Goal: Task Accomplishment & Management: Manage account settings

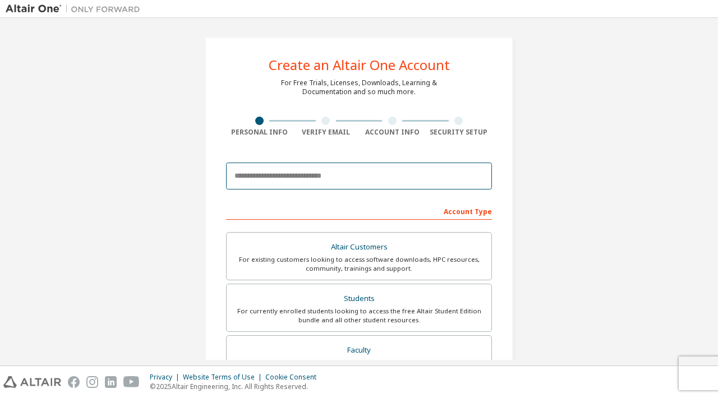
click at [339, 176] on input "email" at bounding box center [359, 176] width 266 height 27
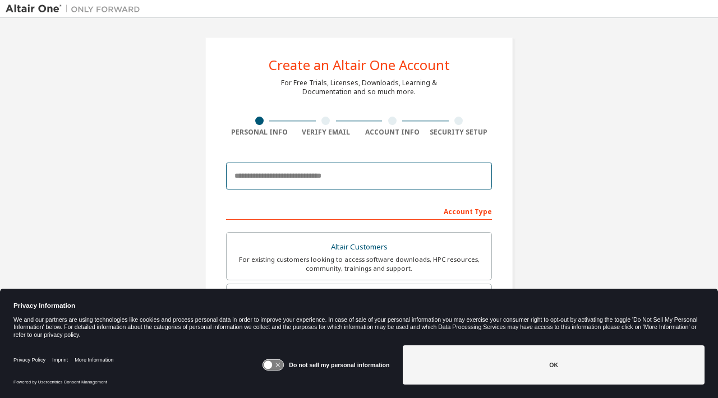
click at [338, 176] on input "email" at bounding box center [359, 176] width 266 height 27
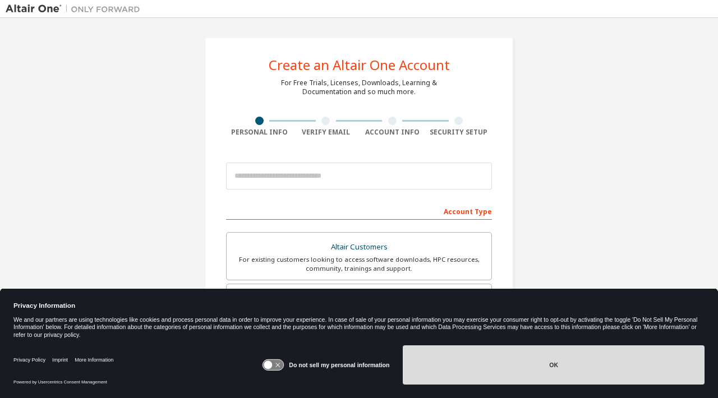
click at [527, 360] on button "OK" at bounding box center [554, 365] width 302 height 39
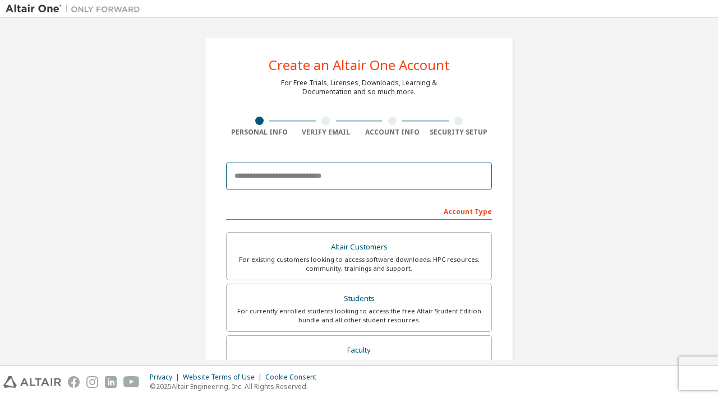
click at [290, 177] on input "email" at bounding box center [359, 176] width 266 height 27
type input "**********"
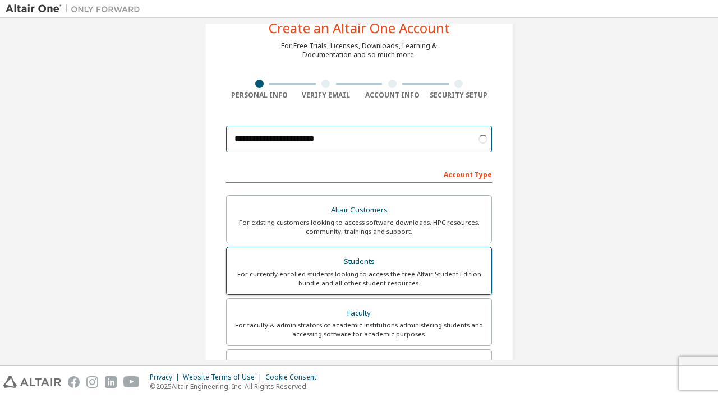
scroll to position [52, 0]
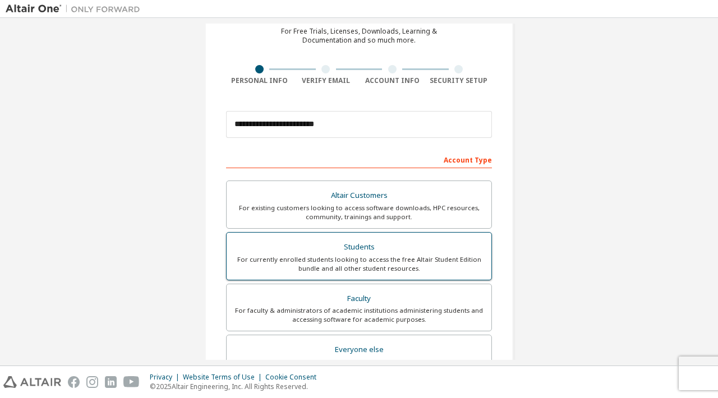
click at [242, 255] on div "For currently enrolled students looking to access the free Altair Student Editi…" at bounding box center [358, 264] width 251 height 18
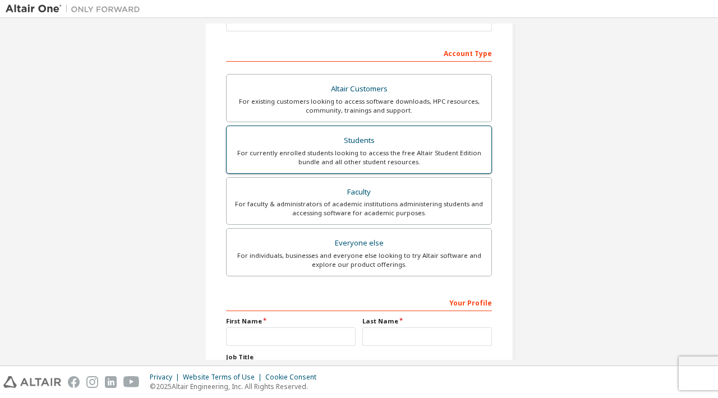
scroll to position [182, 0]
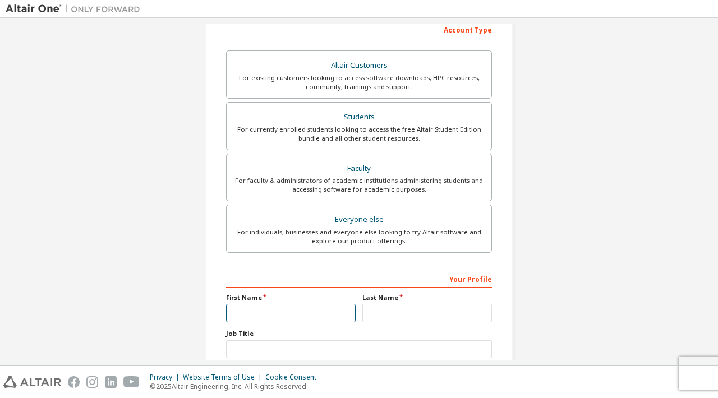
click at [269, 311] on input "text" at bounding box center [291, 313] width 130 height 19
type input "********"
type input "*******"
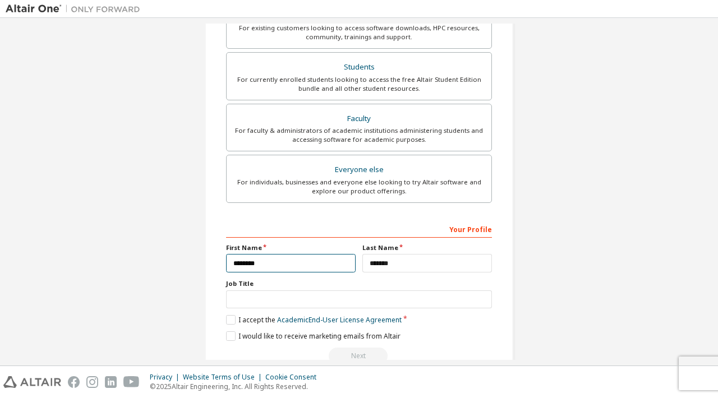
scroll to position [258, 0]
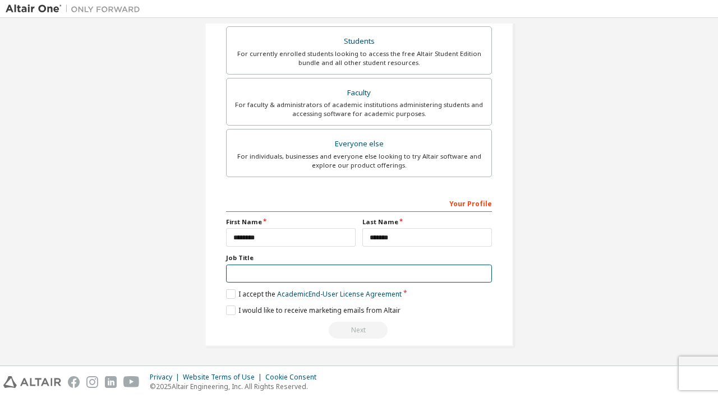
click at [278, 270] on input "text" at bounding box center [359, 274] width 266 height 19
type input "*"
type input "**********"
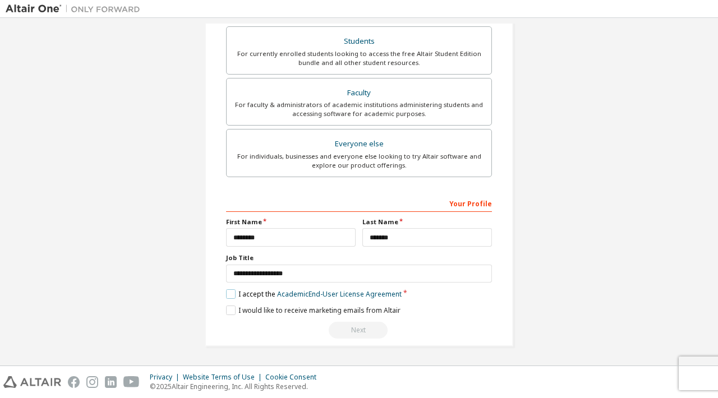
click at [226, 291] on label "I accept the Academic End-User License Agreement" at bounding box center [314, 295] width 176 height 10
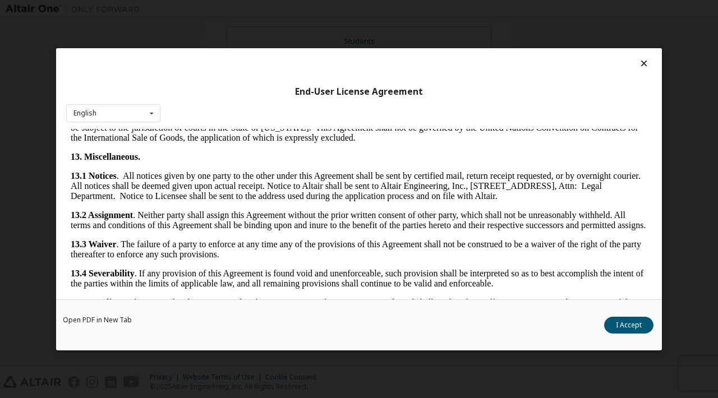
scroll to position [1868, 0]
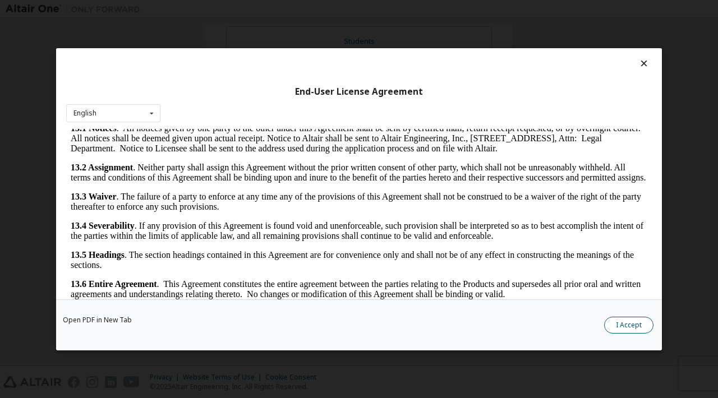
click at [624, 324] on button "I Accept" at bounding box center [628, 325] width 49 height 17
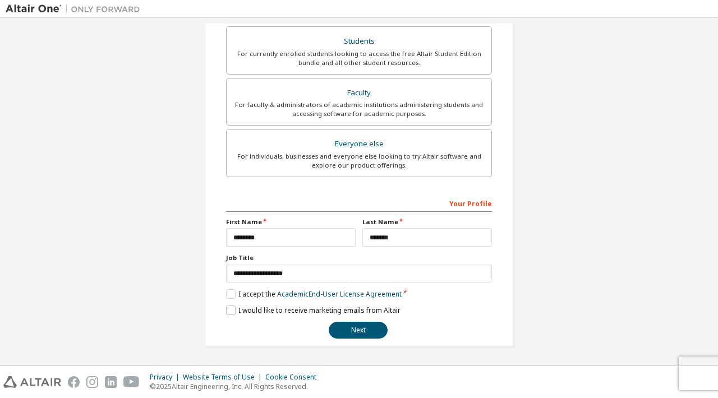
click at [230, 311] on label "I would like to receive marketing emails from Altair" at bounding box center [313, 311] width 175 height 10
click at [228, 311] on label "I would like to receive marketing emails from Altair" at bounding box center [313, 311] width 175 height 10
click at [226, 309] on label "I would like to receive marketing emails from Altair" at bounding box center [313, 311] width 175 height 10
click at [356, 332] on button "Next" at bounding box center [358, 330] width 59 height 17
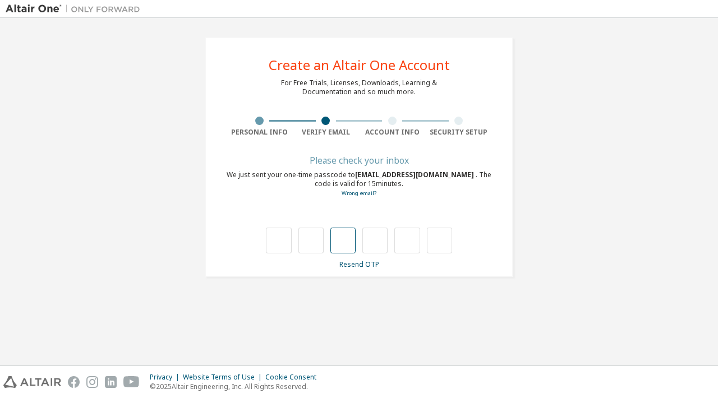
type input "*"
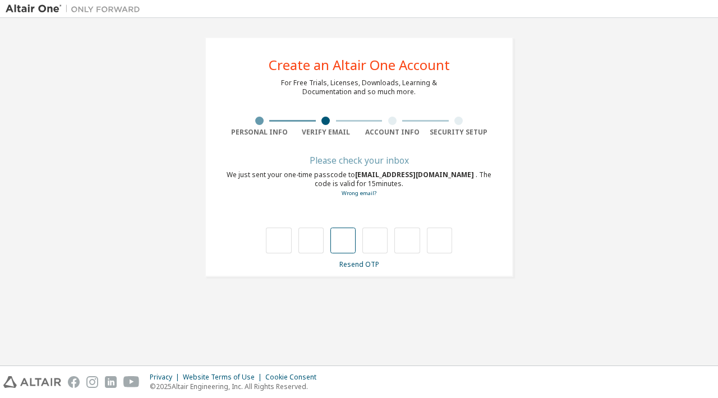
type input "*"
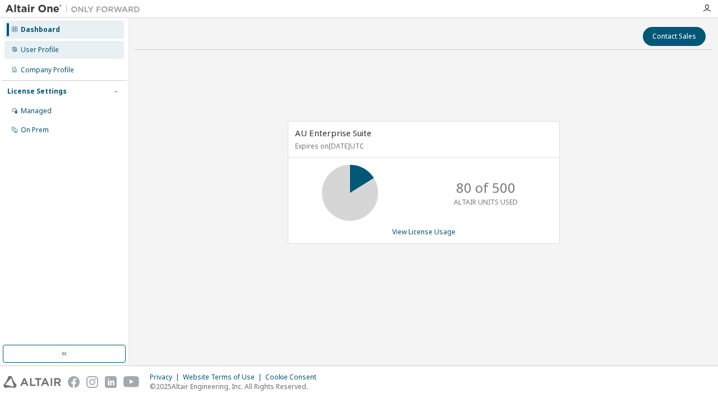
click at [29, 47] on div "User Profile" at bounding box center [40, 49] width 38 height 9
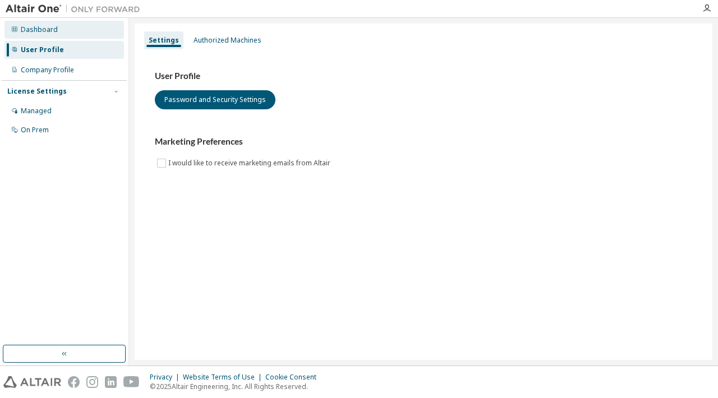
click at [25, 31] on div "Dashboard" at bounding box center [39, 29] width 37 height 9
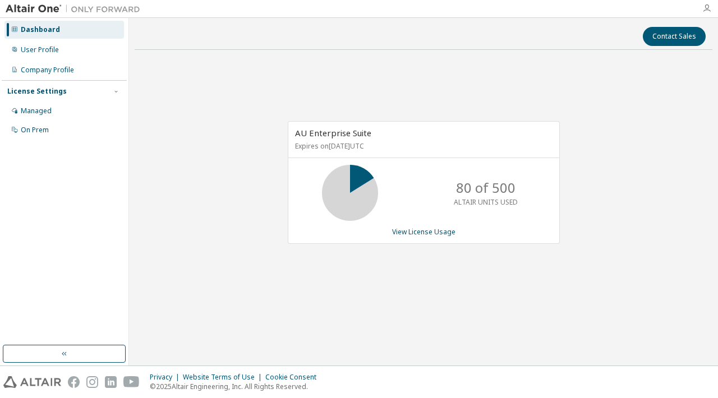
click at [707, 10] on icon "button" at bounding box center [707, 8] width 9 height 9
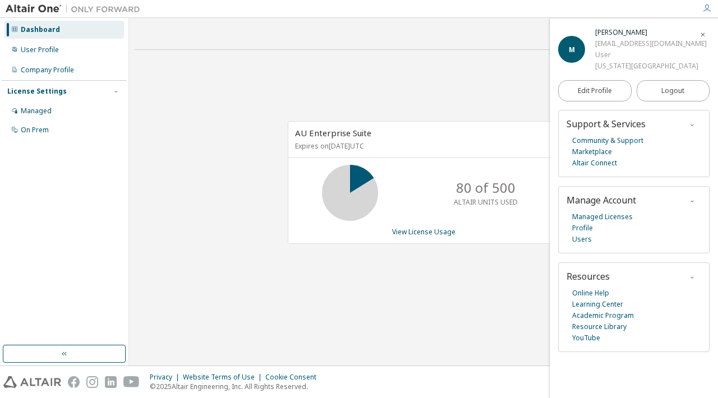
click at [703, 33] on icon "button" at bounding box center [703, 34] width 7 height 7
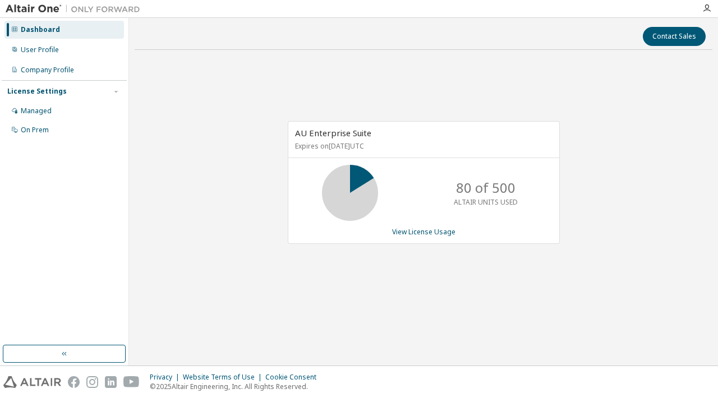
click at [44, 7] on img at bounding box center [76, 8] width 140 height 11
click at [38, 47] on div "User Profile" at bounding box center [40, 49] width 38 height 9
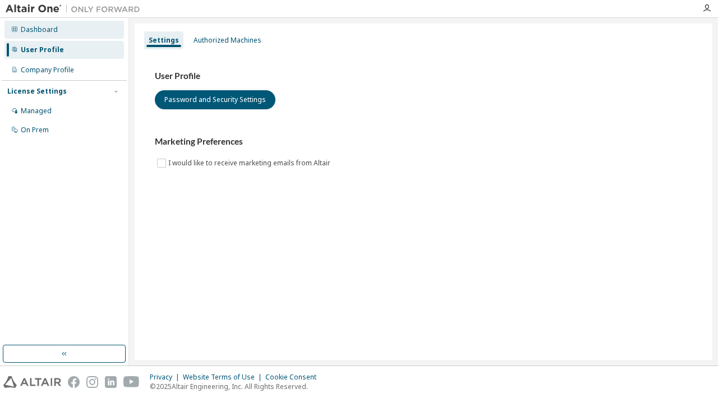
click at [33, 27] on div "Dashboard" at bounding box center [39, 29] width 37 height 9
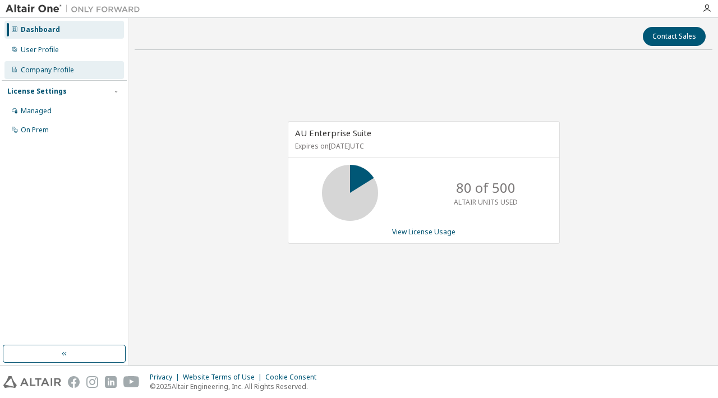
click at [42, 69] on div "Company Profile" at bounding box center [47, 70] width 53 height 9
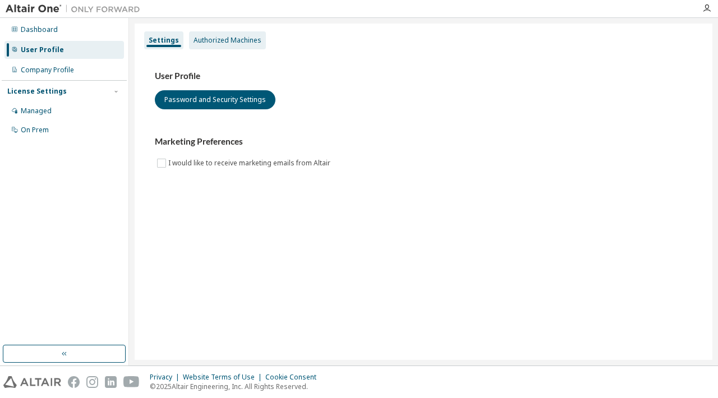
click at [238, 37] on div "Authorized Machines" at bounding box center [228, 40] width 68 height 9
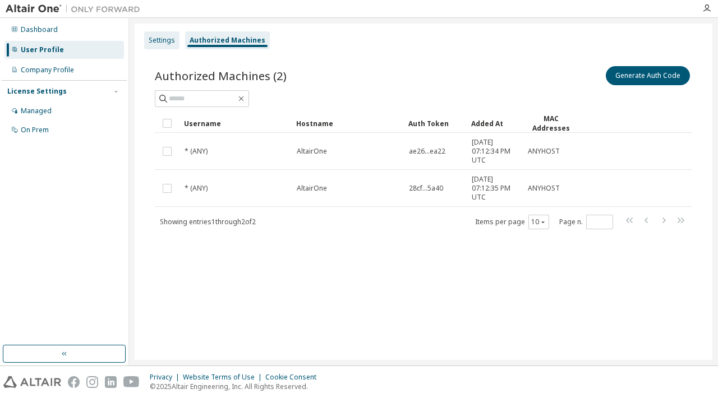
click at [159, 40] on div "Settings" at bounding box center [162, 40] width 26 height 9
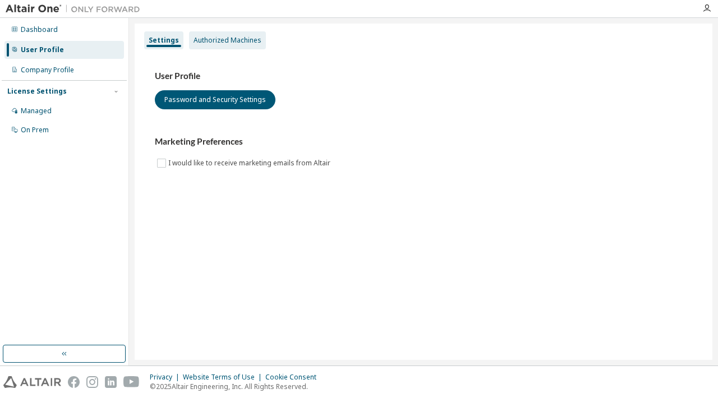
click at [212, 42] on div "Authorized Machines" at bounding box center [228, 40] width 68 height 9
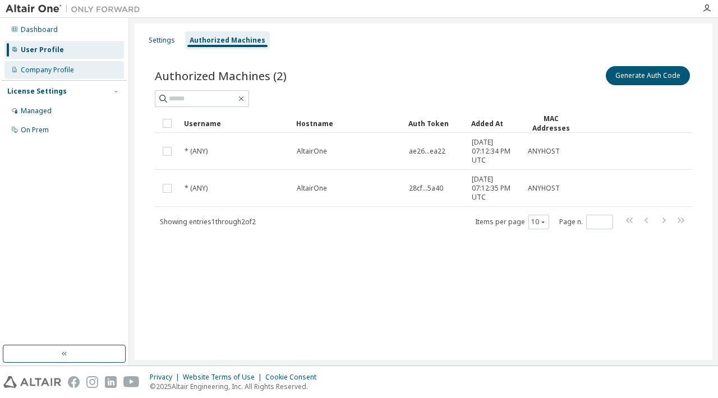
click at [40, 71] on div "Company Profile" at bounding box center [47, 70] width 53 height 9
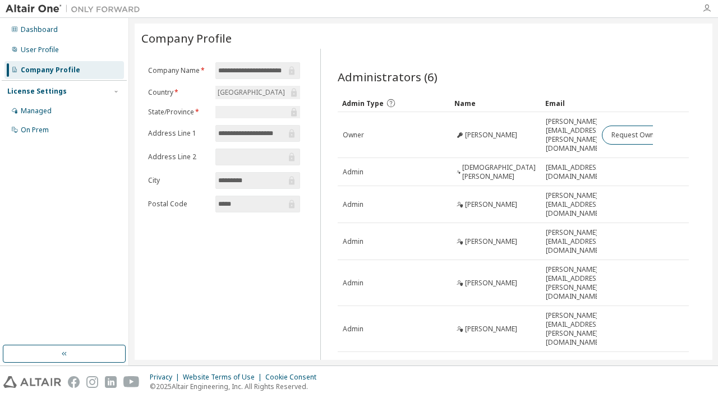
click at [708, 10] on icon "button" at bounding box center [707, 8] width 9 height 9
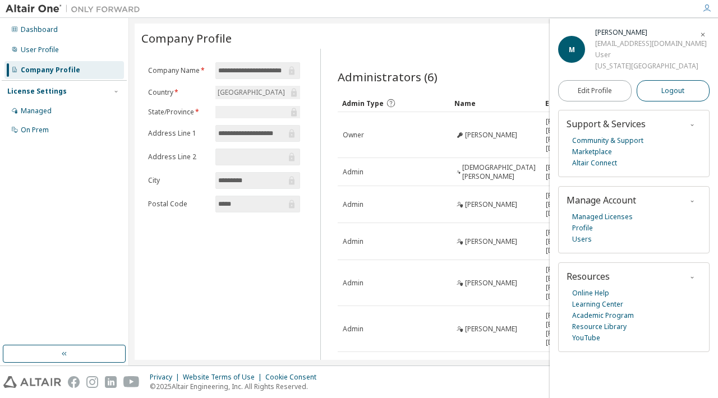
click at [667, 89] on span "Logout" at bounding box center [673, 90] width 23 height 11
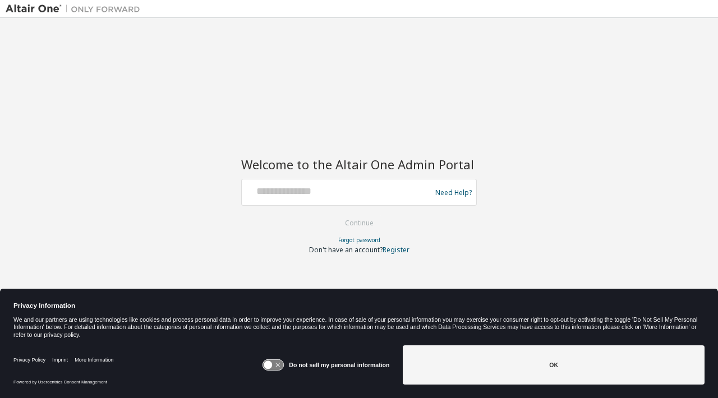
click at [284, 365] on icon at bounding box center [273, 365] width 21 height 11
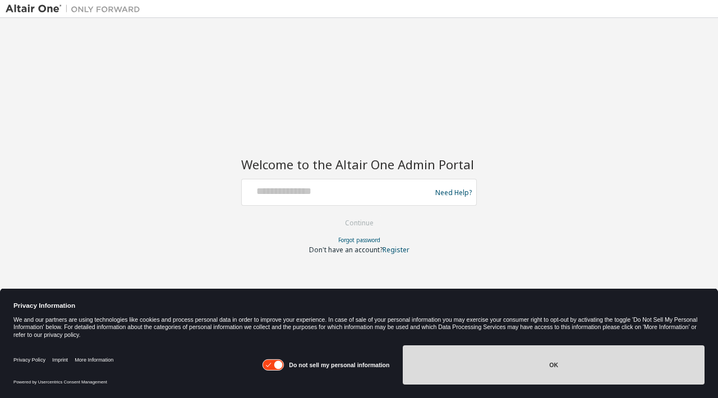
click at [473, 373] on button "OK" at bounding box center [554, 365] width 302 height 39
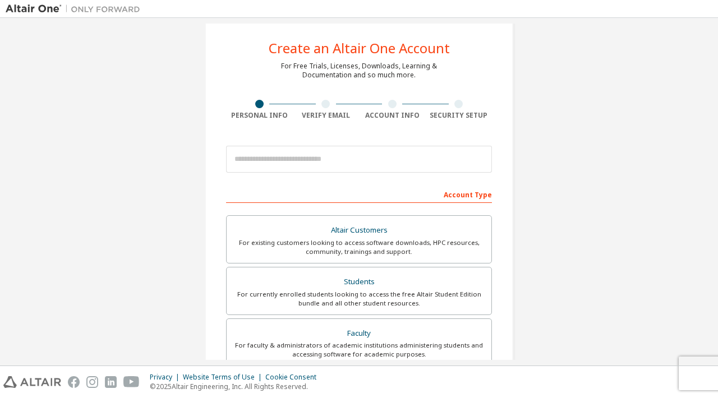
scroll to position [24, 0]
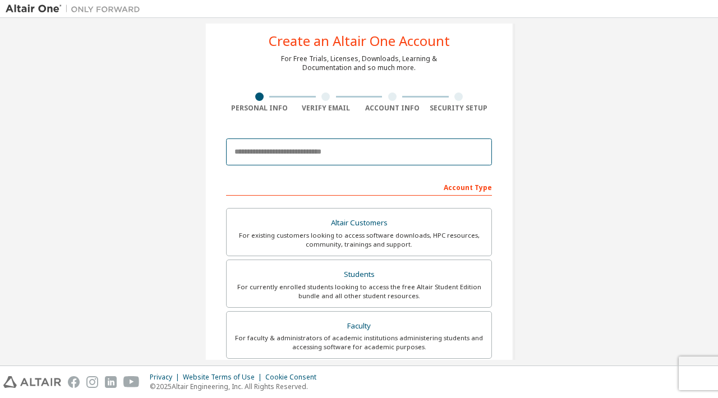
click at [359, 155] on input "email" at bounding box center [359, 152] width 266 height 27
type input "**********"
type input "********"
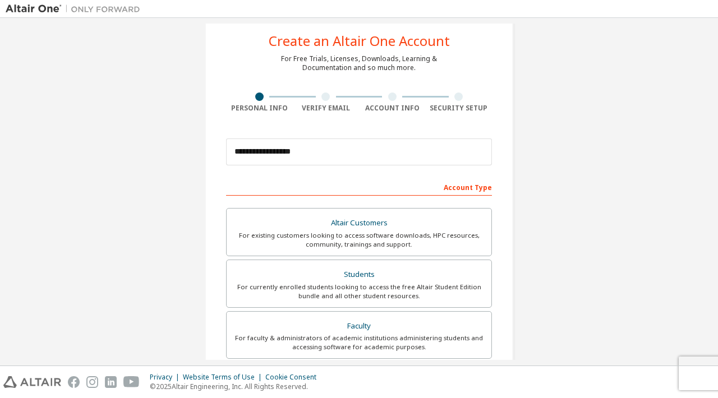
type input "*******"
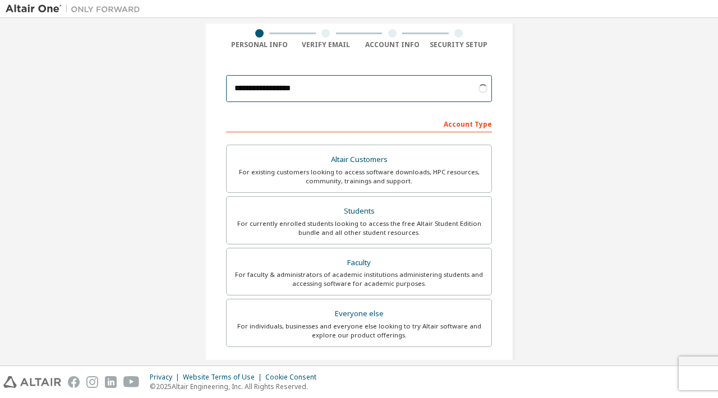
scroll to position [98, 0]
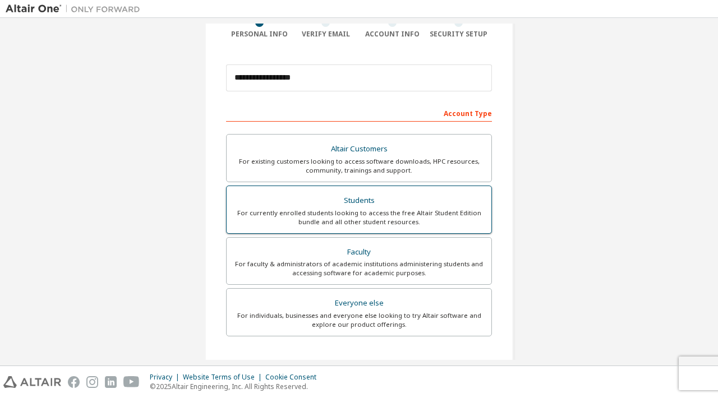
click at [359, 209] on div "For currently enrolled students looking to access the free Altair Student Editi…" at bounding box center [358, 218] width 251 height 18
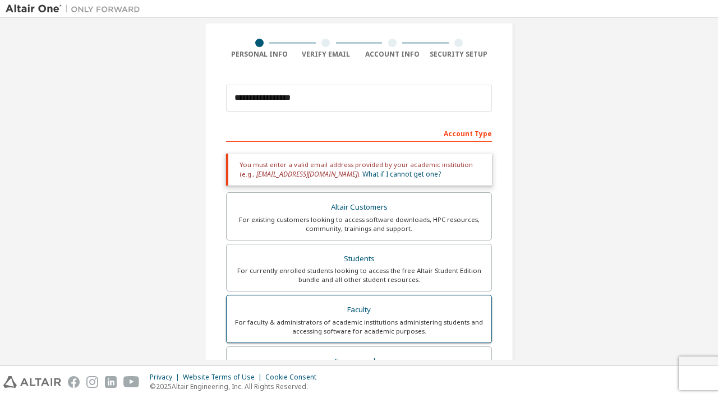
scroll to position [74, 0]
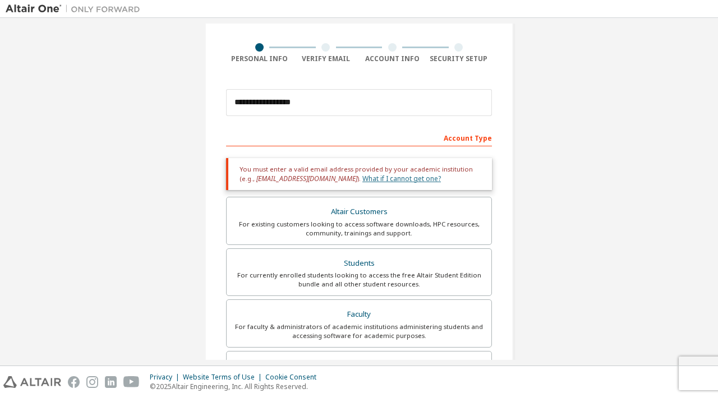
click at [366, 178] on link "What if I cannot get one?" at bounding box center [402, 179] width 79 height 10
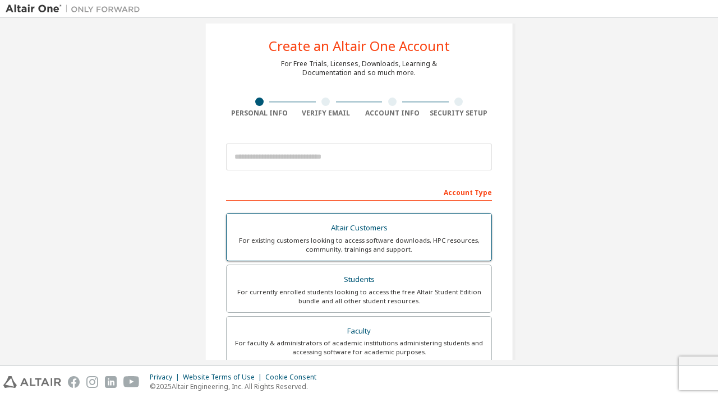
scroll to position [23, 0]
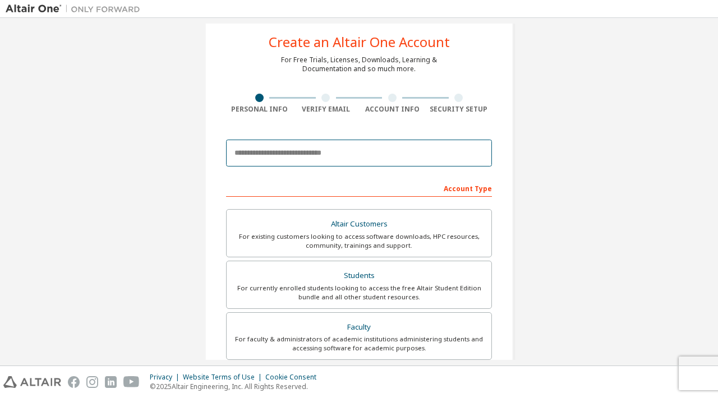
click at [348, 149] on input "email" at bounding box center [359, 153] width 266 height 27
type input "**********"
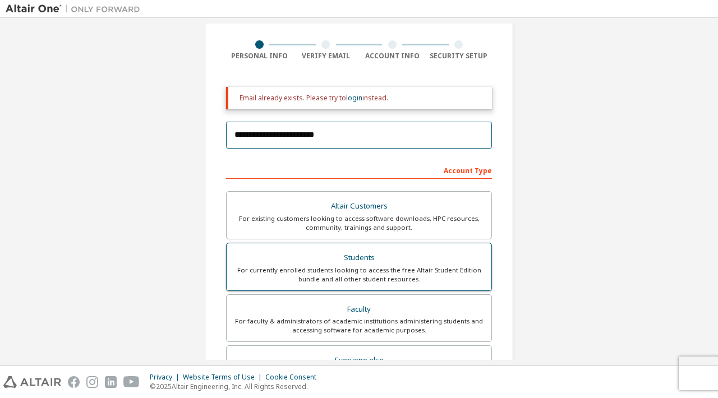
scroll to position [78, 0]
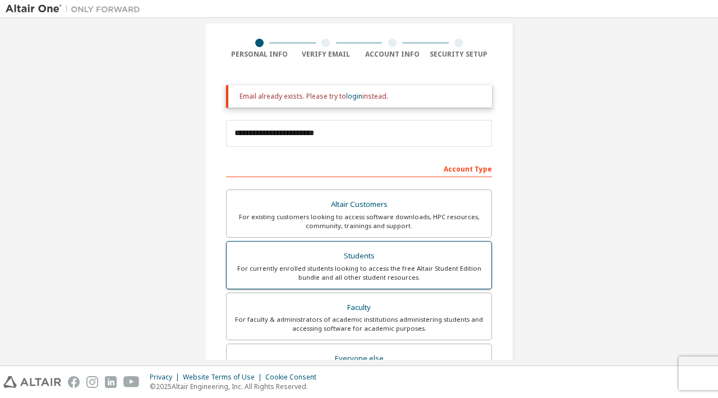
click at [370, 268] on div "For currently enrolled students looking to access the free Altair Student Editi…" at bounding box center [358, 273] width 251 height 18
click at [352, 99] on link "login" at bounding box center [354, 96] width 16 height 10
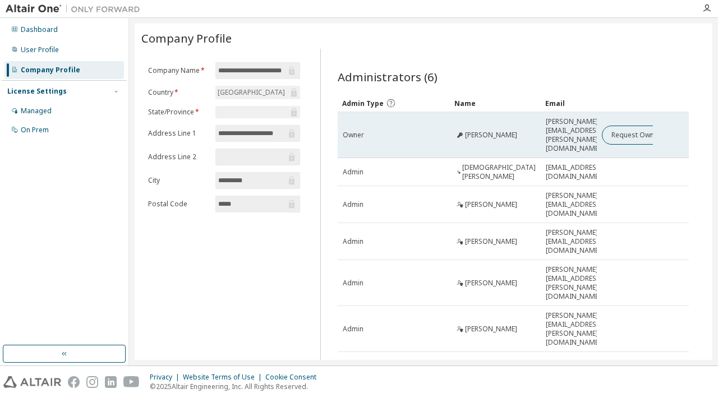
click at [546, 128] on span "russell.wiegel@oregonstate.edu" at bounding box center [574, 135] width 57 height 36
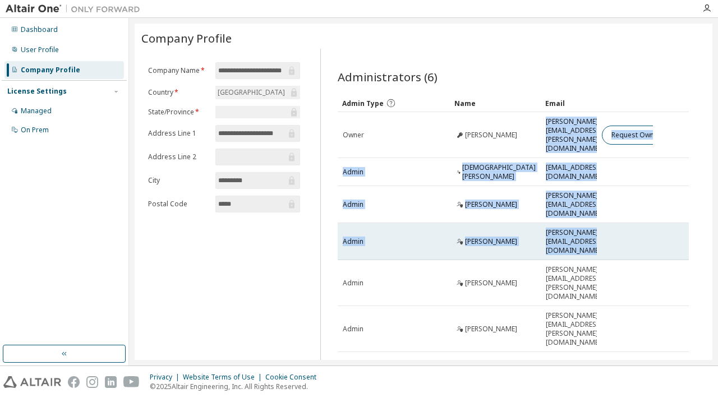
drag, startPoint x: 545, startPoint y: 128, endPoint x: 598, endPoint y: 200, distance: 89.6
click at [598, 200] on tbody "Owner Russell Wiegel russell.wiegel@oregonstate.edu Request Owner Change Admin …" at bounding box center [514, 232] width 352 height 240
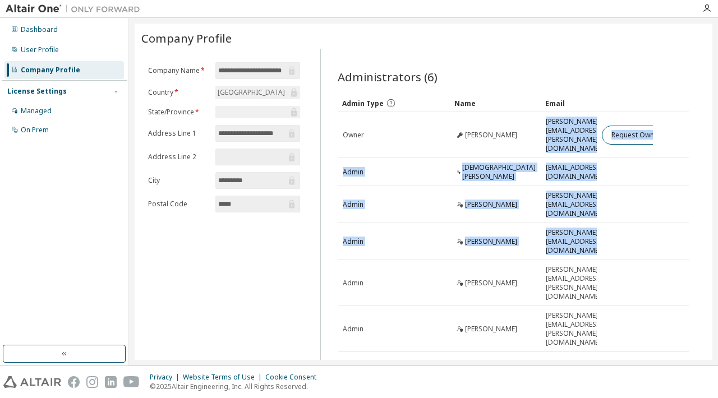
copy tbody "russell.wiegel@oregonstate.edu Request Owner Change Admin Jesus Peraza perazaj@…"
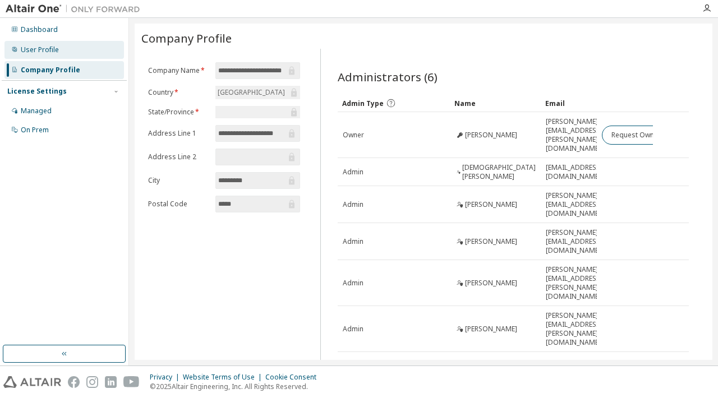
click at [36, 48] on div "User Profile" at bounding box center [40, 49] width 38 height 9
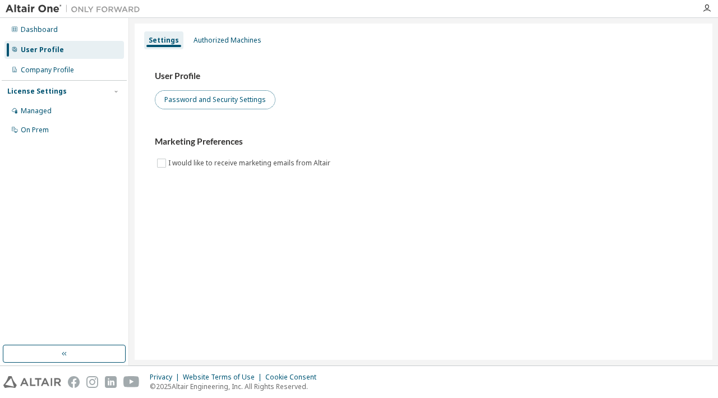
click at [204, 101] on button "Password and Security Settings" at bounding box center [215, 99] width 121 height 19
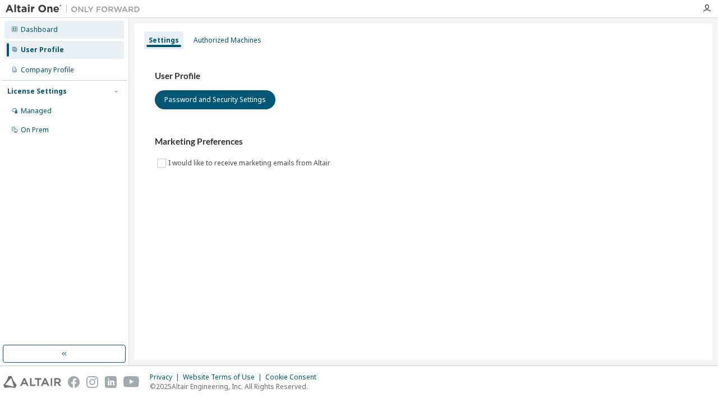
click at [25, 31] on div "Dashboard" at bounding box center [39, 29] width 37 height 9
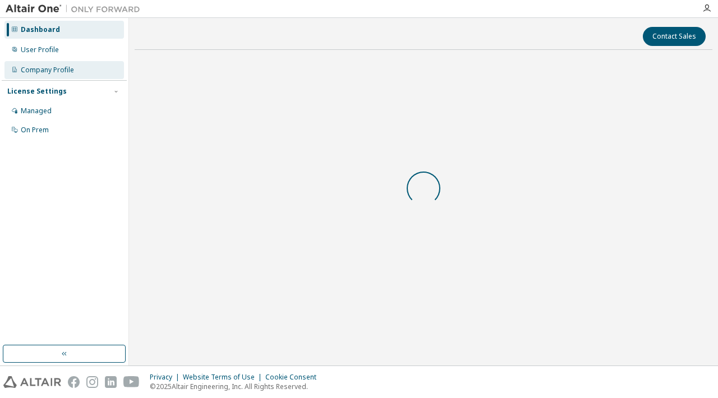
click at [28, 74] on div "Company Profile" at bounding box center [47, 70] width 53 height 9
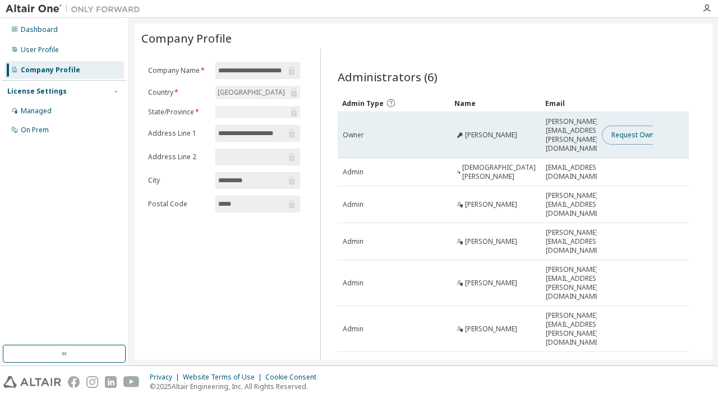
click at [640, 127] on button "Request Owner Change" at bounding box center [649, 135] width 95 height 19
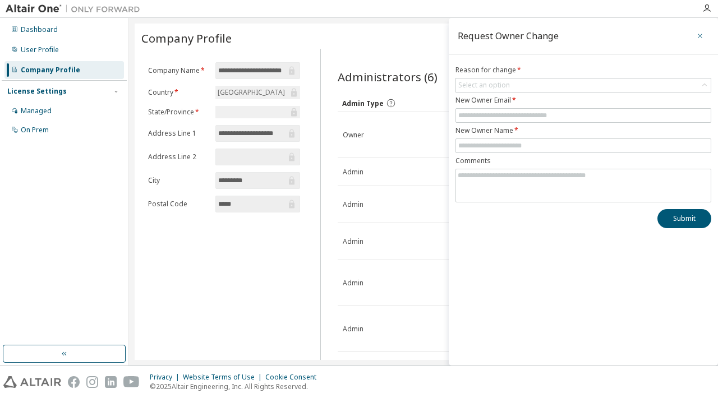
click at [704, 37] on icon "button" at bounding box center [700, 35] width 8 height 9
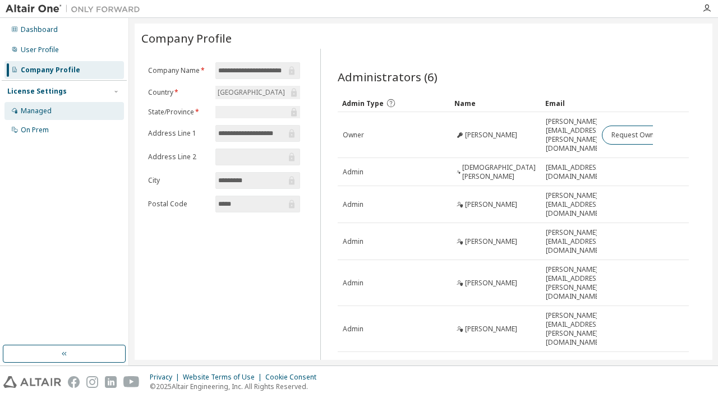
click at [37, 112] on div "Managed" at bounding box center [36, 111] width 31 height 9
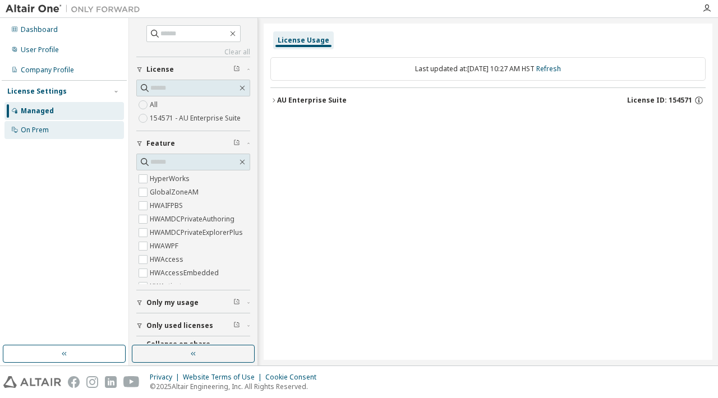
click at [32, 133] on div "On Prem" at bounding box center [35, 130] width 28 height 9
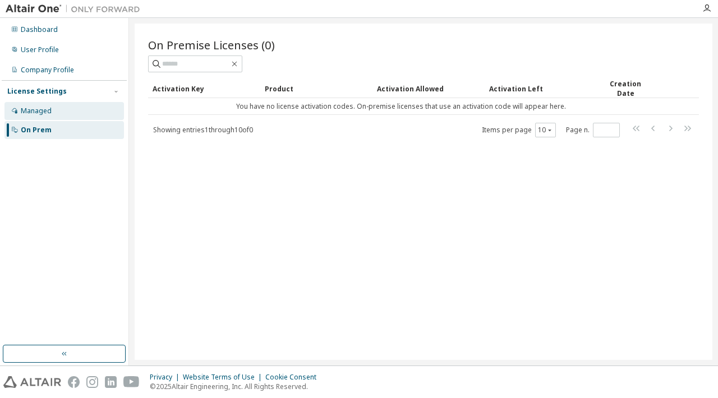
click at [30, 112] on div "Managed" at bounding box center [36, 111] width 31 height 9
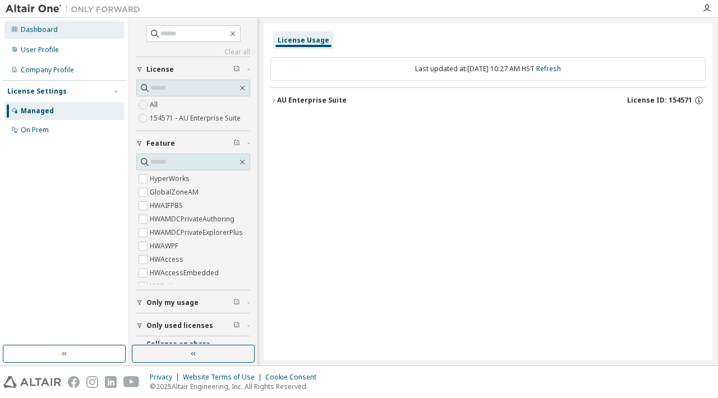
click at [41, 31] on div "Dashboard" at bounding box center [39, 29] width 37 height 9
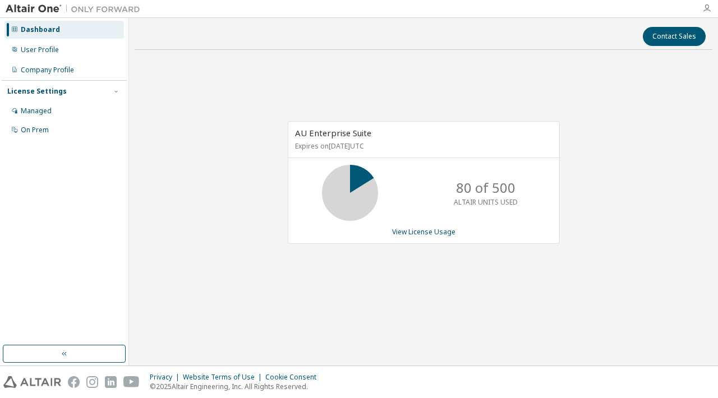
click at [706, 10] on icon "button" at bounding box center [707, 8] width 9 height 9
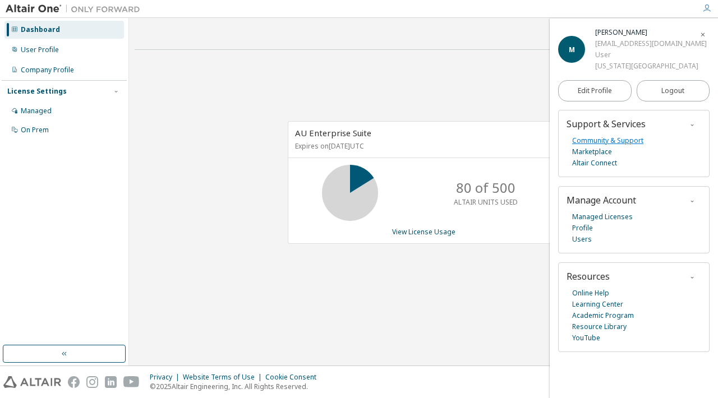
click at [621, 141] on link "Community & Support" at bounding box center [607, 140] width 71 height 11
click at [34, 52] on div "User Profile" at bounding box center [40, 49] width 38 height 9
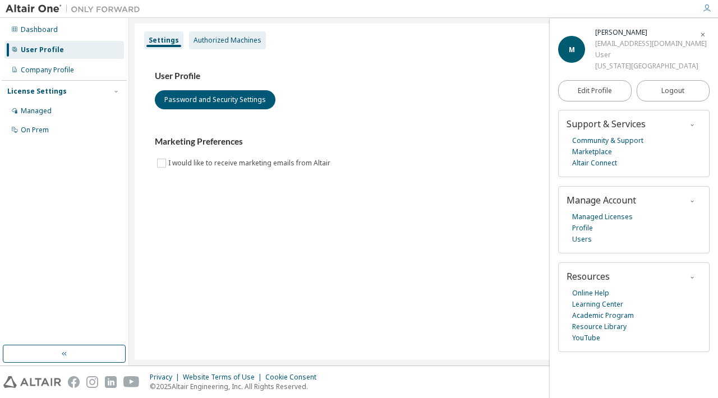
click at [204, 38] on div "Authorized Machines" at bounding box center [228, 40] width 68 height 9
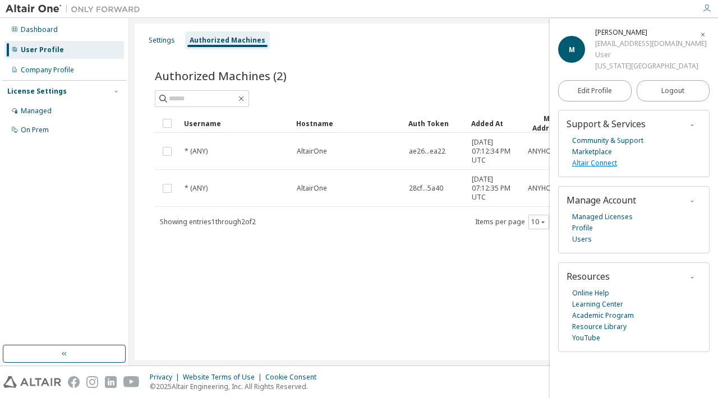
click at [604, 163] on link "Altair Connect" at bounding box center [594, 163] width 45 height 11
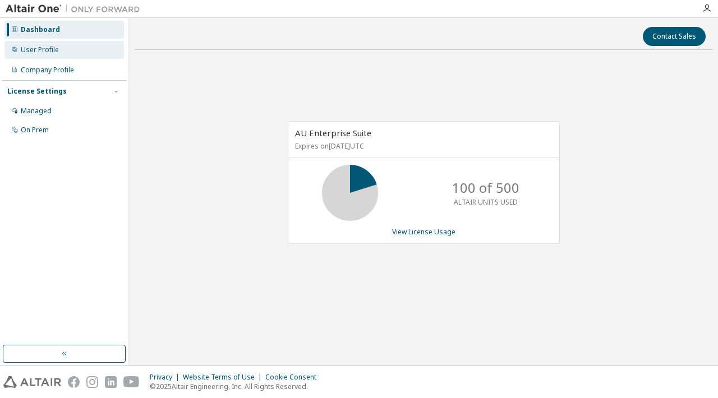
click at [30, 48] on div "User Profile" at bounding box center [40, 49] width 38 height 9
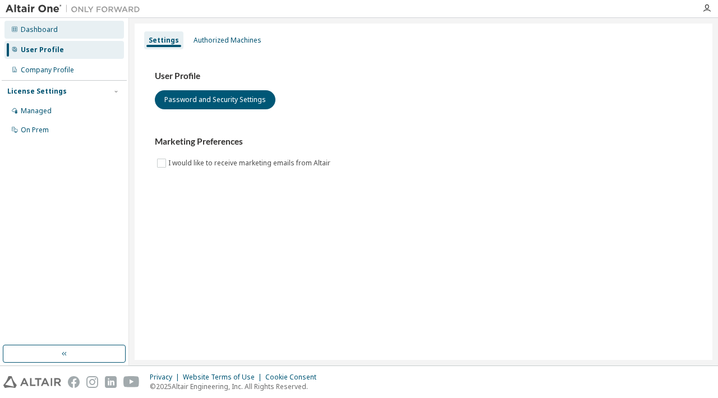
click at [35, 26] on div "Dashboard" at bounding box center [39, 29] width 37 height 9
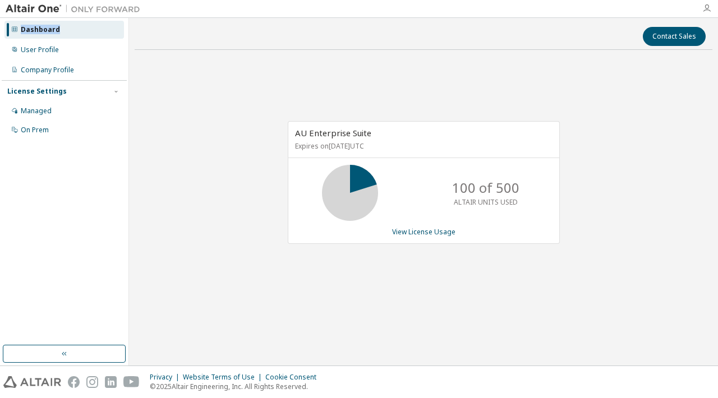
click at [708, 8] on icon "button" at bounding box center [707, 8] width 9 height 9
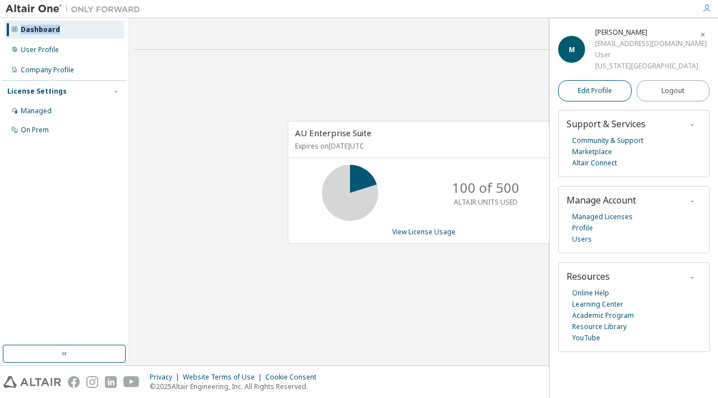
click at [603, 91] on span "Edit Profile" at bounding box center [595, 90] width 34 height 9
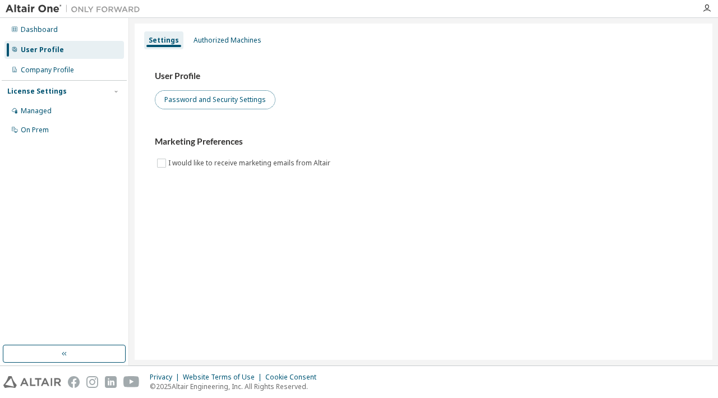
click at [238, 100] on button "Password and Security Settings" at bounding box center [215, 99] width 121 height 19
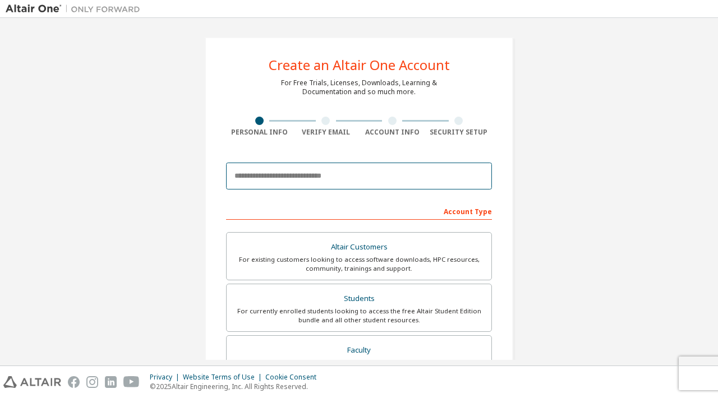
click at [338, 177] on input "email" at bounding box center [359, 176] width 266 height 27
type input "**********"
type input "********"
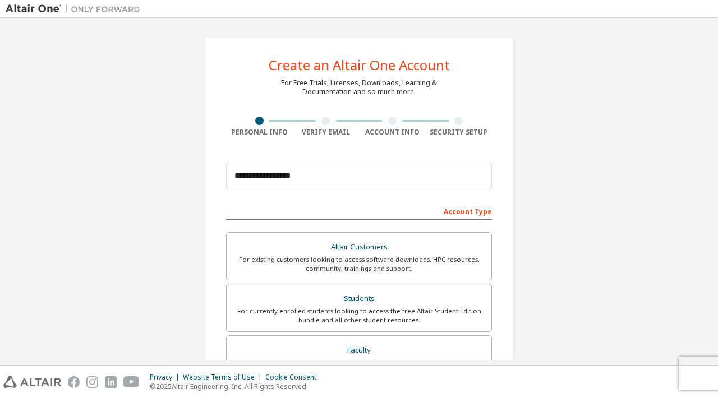
type input "*******"
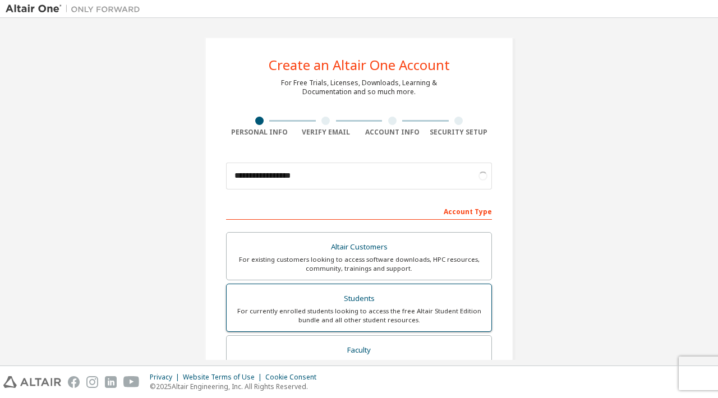
click at [385, 300] on div "Students" at bounding box center [358, 299] width 251 height 16
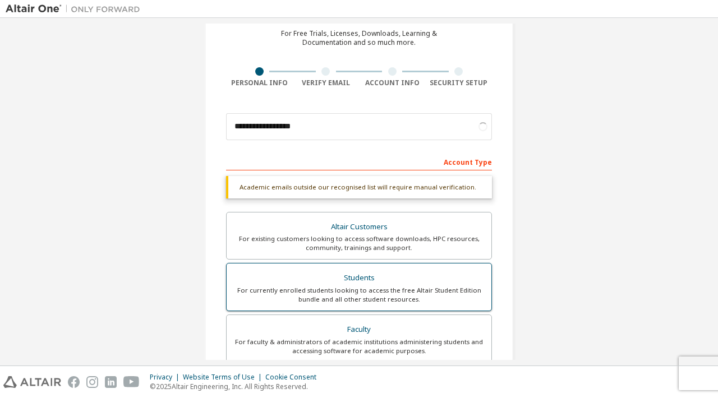
scroll to position [73, 0]
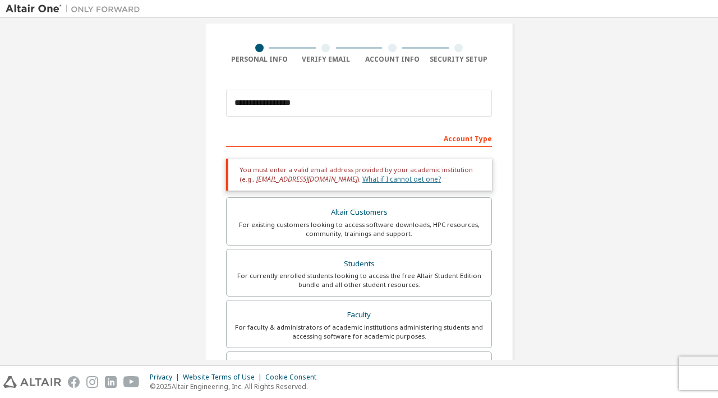
click at [364, 178] on link "What if I cannot get one?" at bounding box center [402, 180] width 79 height 10
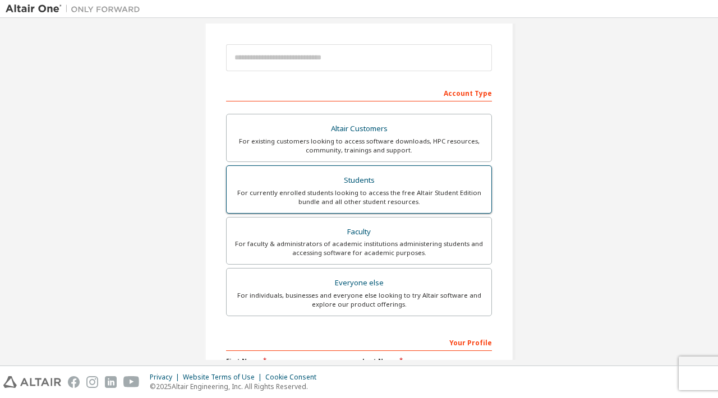
scroll to position [119, 0]
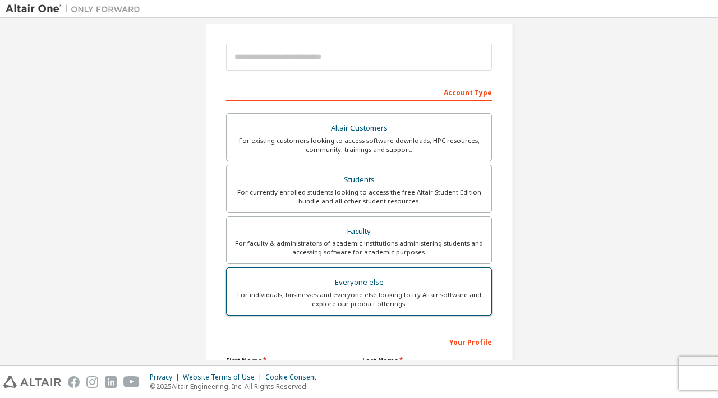
click at [328, 291] on div "For individuals, businesses and everyone else looking to try Altair software an…" at bounding box center [358, 300] width 251 height 18
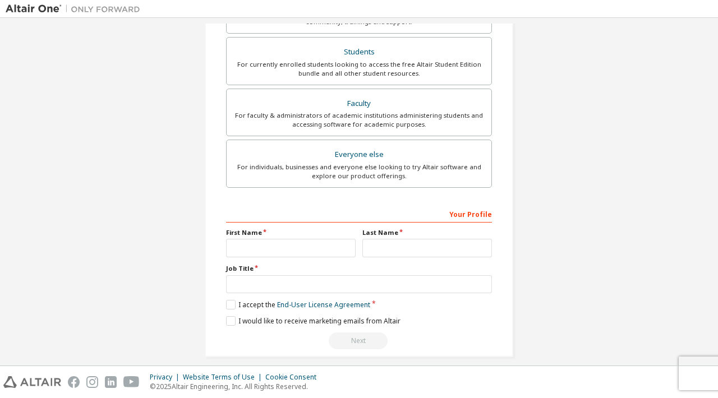
scroll to position [0, 0]
